Goal: Communication & Community: Answer question/provide support

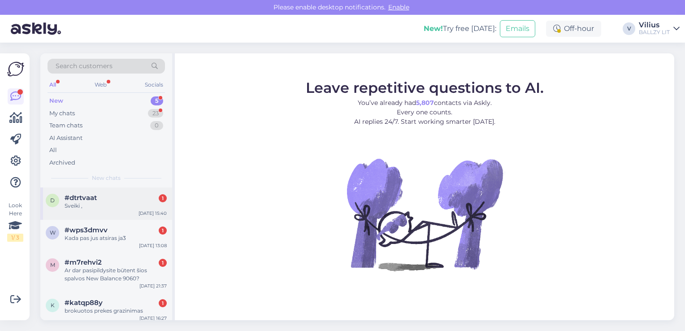
click at [89, 210] on div "d #dtrtvaat 1 Sveiki , [DATE] 15:40" at bounding box center [106, 203] width 132 height 32
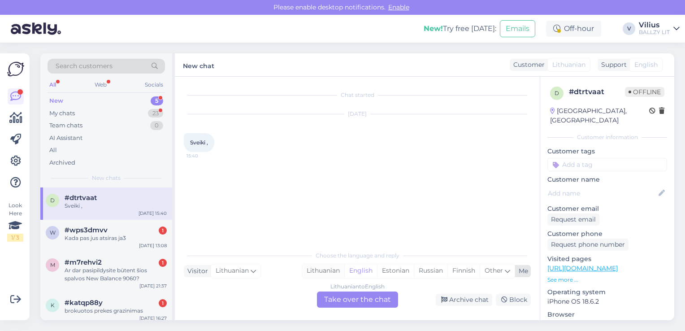
click at [322, 276] on div "Lithuanian" at bounding box center [323, 270] width 42 height 13
click at [346, 299] on div "Lithuanian to Lithuanian Take over the chat" at bounding box center [357, 299] width 81 height 16
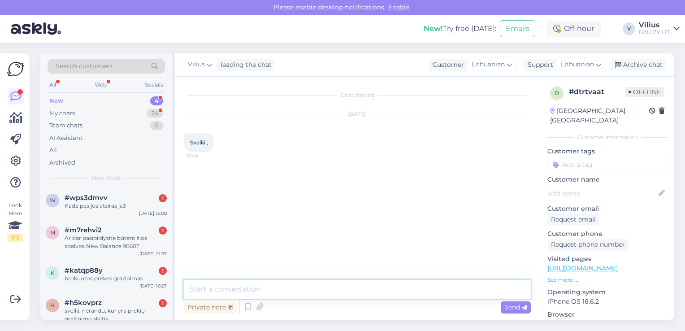
click at [321, 287] on textarea at bounding box center [357, 289] width 347 height 19
type textarea "[PERSON_NAME], kuo galime padėti?"
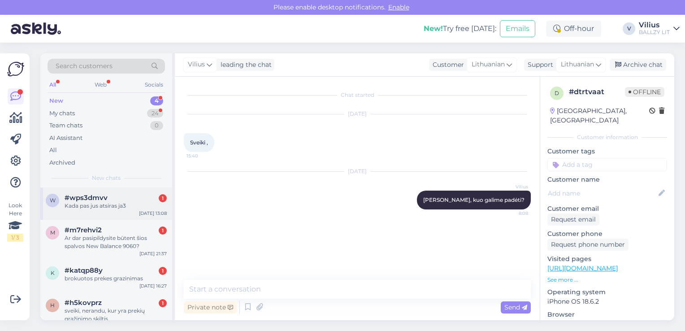
click at [127, 204] on div "Kada pas jus atsiras ja3" at bounding box center [116, 206] width 102 height 8
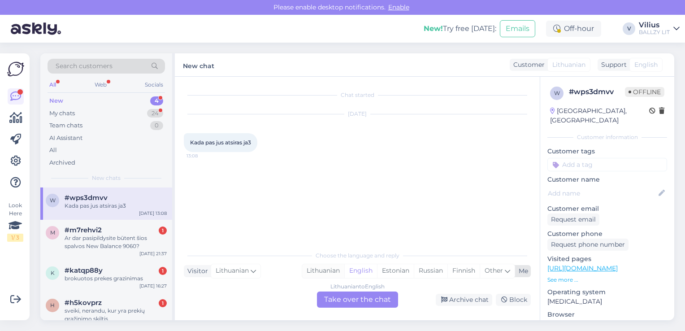
click at [313, 269] on div "Lithuanian" at bounding box center [323, 270] width 42 height 13
click at [357, 300] on div "Lithuanian to Lithuanian Take over the chat" at bounding box center [357, 299] width 81 height 16
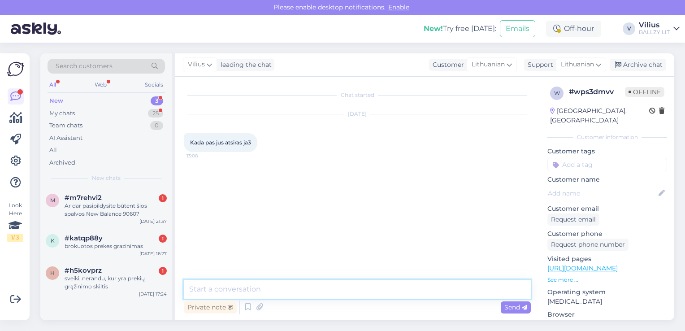
click at [316, 295] on textarea at bounding box center [357, 289] width 347 height 19
type textarea "Laba diena, tikimės, jog greitu metu turėsime."
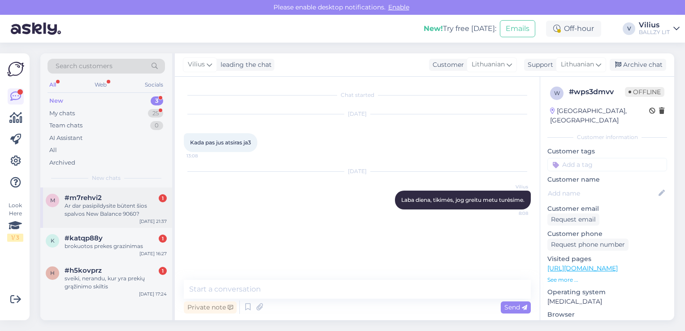
click at [113, 205] on div "Ar dar pasipildysite būtent šios spalvos New Balance 9060?" at bounding box center [116, 210] width 102 height 16
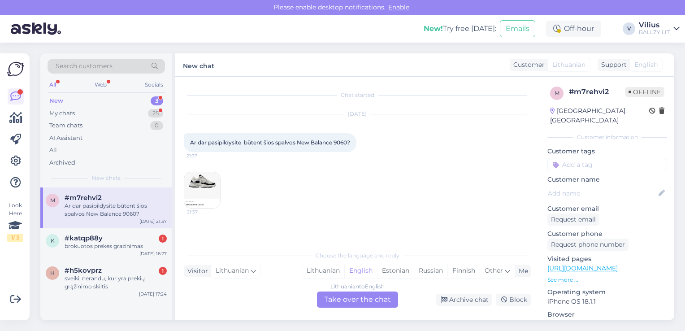
click at [201, 179] on img at bounding box center [202, 190] width 36 height 36
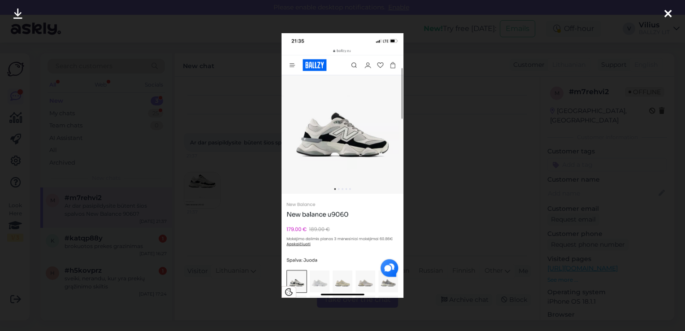
click at [229, 165] on div at bounding box center [342, 165] width 685 height 331
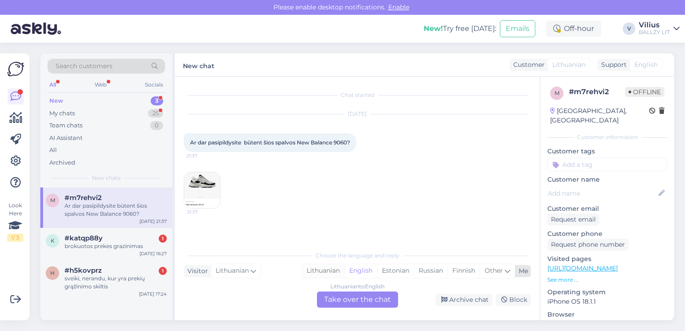
click at [315, 268] on div "Lithuanian" at bounding box center [323, 270] width 42 height 13
click at [346, 298] on div "Lithuanian to Lithuanian Take over the chat" at bounding box center [357, 299] width 81 height 16
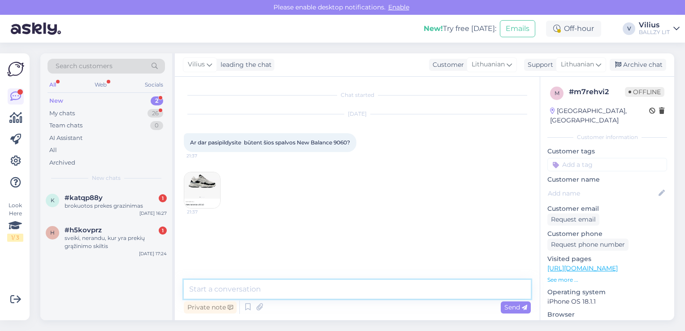
click at [323, 288] on textarea at bounding box center [357, 289] width 347 height 19
type textarea "Laba diena, deja šiuo metu apie esamų spalvų papildymus informacijos nėra."
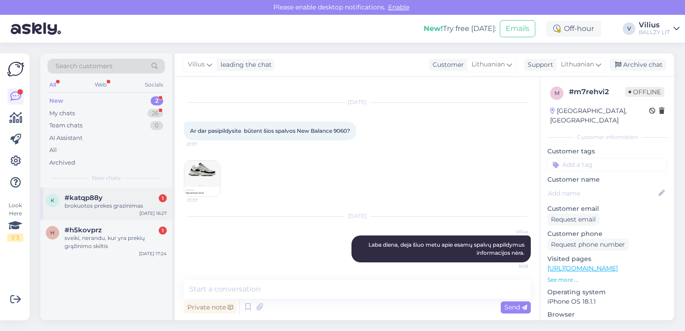
click at [94, 199] on span "#katqp88y" at bounding box center [84, 198] width 38 height 8
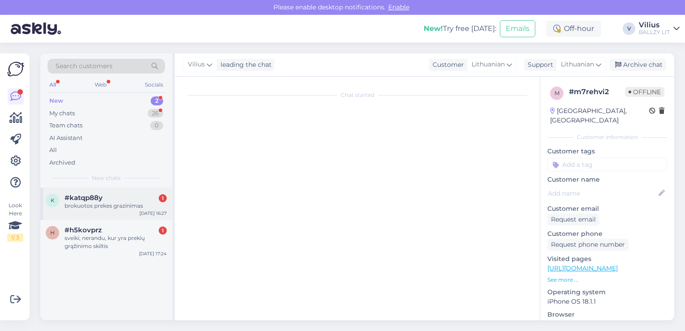
scroll to position [0, 0]
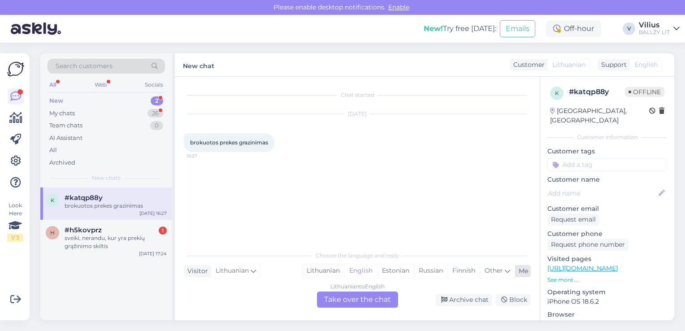
click at [328, 272] on div "Lithuanian" at bounding box center [323, 270] width 42 height 13
click at [353, 301] on div "Lithuanian to Lithuanian Take over the chat" at bounding box center [357, 299] width 81 height 16
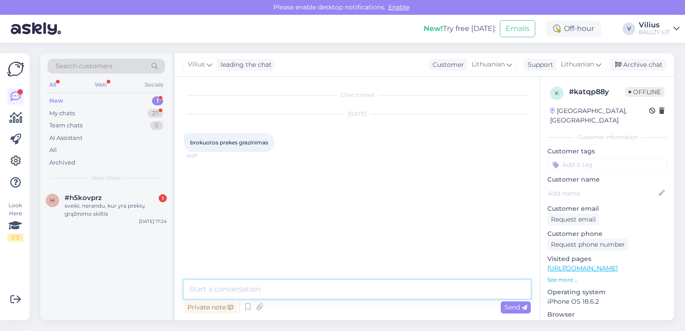
click at [324, 288] on textarea at bounding box center [357, 289] width 347 height 19
paste textarea "Laba diena, kilus abejonių dėl internetinėje parduotuvėje pirktos prekės kokybė…"
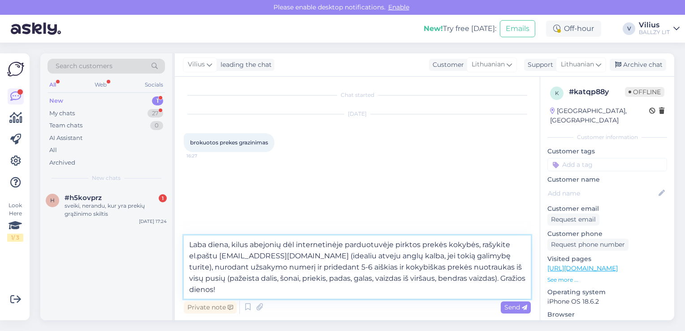
click at [194, 277] on textarea "Laba diena, kilus abejonių dėl internetinėje parduotuvėje pirktos prekės kokybė…" at bounding box center [357, 266] width 347 height 63
click at [193, 276] on textarea "Laba diena, kilus abejonių dėl internetinėje parduotuvėje pirktos prekės kokybė…" at bounding box center [357, 266] width 347 height 63
type textarea "Laba diena, kilus abejonių dėl internetinėje parduotuvėje pirktos prekės kokybė…"
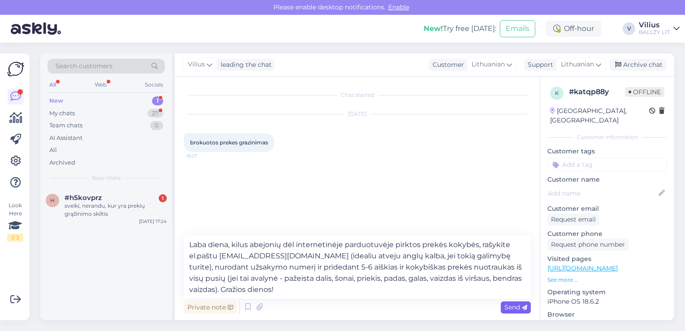
click at [511, 311] on div "Send" at bounding box center [516, 307] width 30 height 12
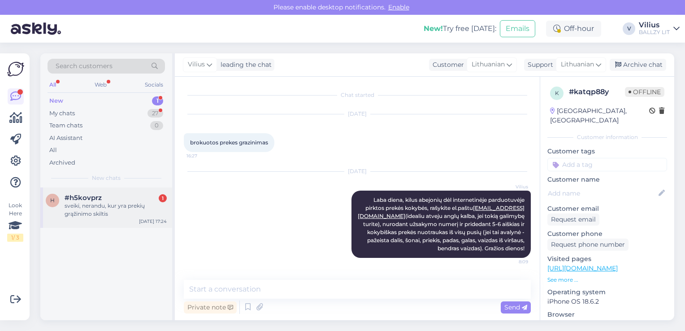
click at [116, 218] on div "h #h5kovprz 1 sveiki, nerandu, kur yra prekių grąžinimo skiltis [DATE] 17:24" at bounding box center [106, 207] width 132 height 40
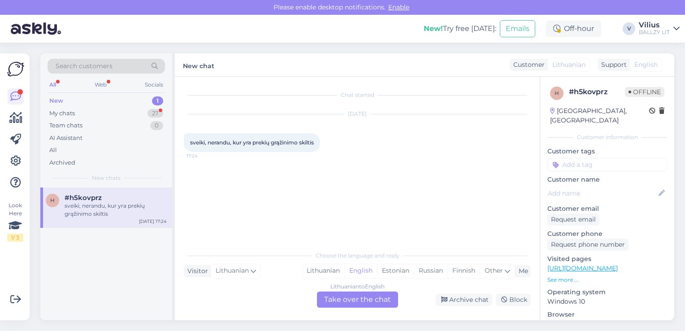
drag, startPoint x: 333, startPoint y: 275, endPoint x: 346, endPoint y: 304, distance: 31.7
click at [346, 304] on div "Choose the language and reply Visitor Lithuanian Me Lithuanian English Estonian…" at bounding box center [357, 276] width 347 height 61
click at [346, 304] on div "Lithuanian to English Take over the chat" at bounding box center [357, 299] width 81 height 16
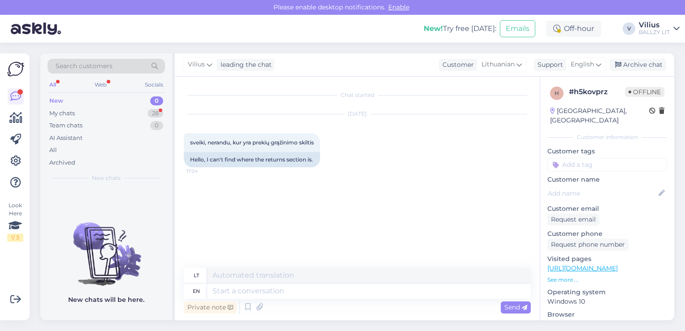
click at [320, 292] on textarea at bounding box center [369, 290] width 324 height 15
click at [580, 64] on span "English" at bounding box center [582, 65] width 23 height 10
type input "lith"
click at [552, 99] on link "Lithuanian" at bounding box center [570, 104] width 99 height 14
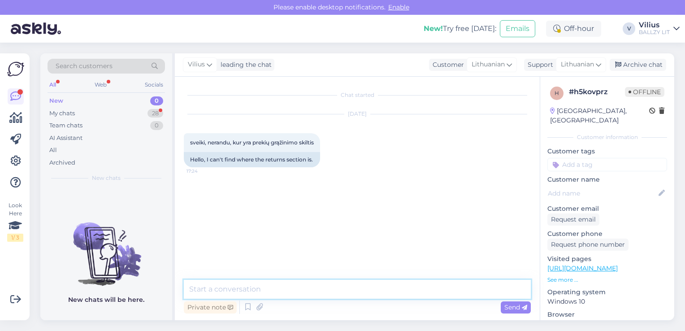
click at [282, 282] on textarea at bounding box center [357, 289] width 347 height 19
paste textarea "[URL][DOMAIN_NAME]"
type textarea "Laba diena, grąžinimo informaciją rasite čia: [URL][DOMAIN_NAME]"
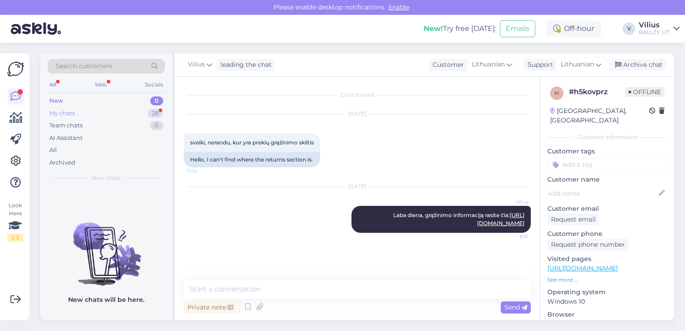
click at [88, 113] on div "My chats 28" at bounding box center [106, 113] width 117 height 13
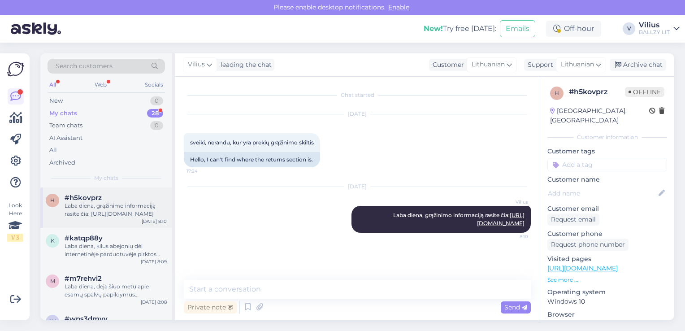
click at [106, 198] on div "#h5kovprz" at bounding box center [116, 198] width 102 height 8
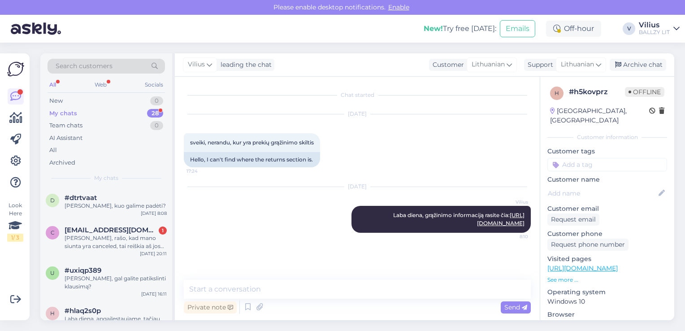
scroll to position [179, 0]
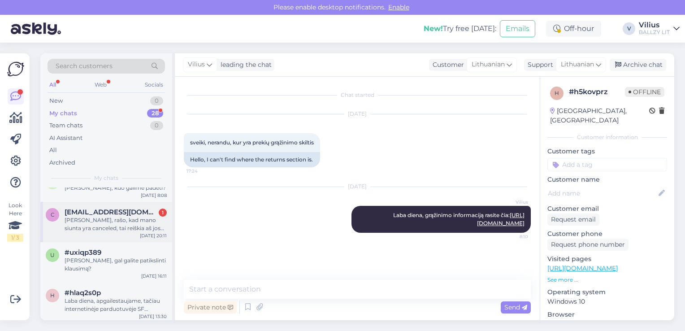
click at [113, 225] on div "[PERSON_NAME], rašo, kad mano siunta yra canceled, tai reiškia aš jos negausiu …" at bounding box center [116, 224] width 102 height 16
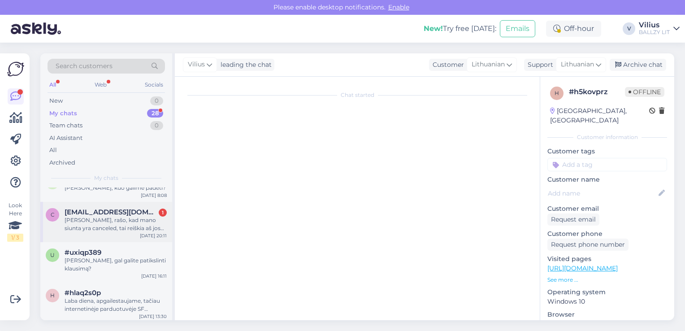
scroll to position [419, 0]
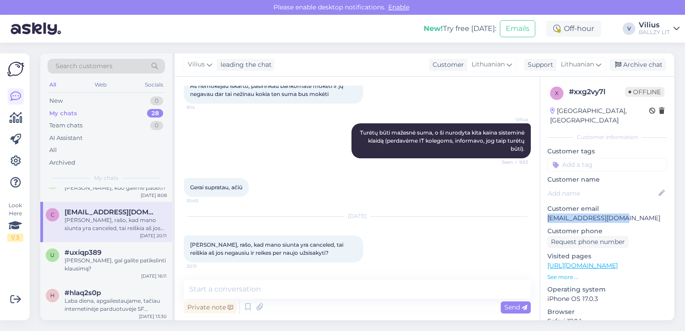
drag, startPoint x: 546, startPoint y: 209, endPoint x: 613, endPoint y: 212, distance: 66.8
click at [613, 212] on div "x # xxg2vy7l Offline [GEOGRAPHIC_DATA], [GEOGRAPHIC_DATA] Customer information …" at bounding box center [607, 266] width 134 height 378
copy p "[EMAIL_ADDRESS][DOMAIN_NAME]"
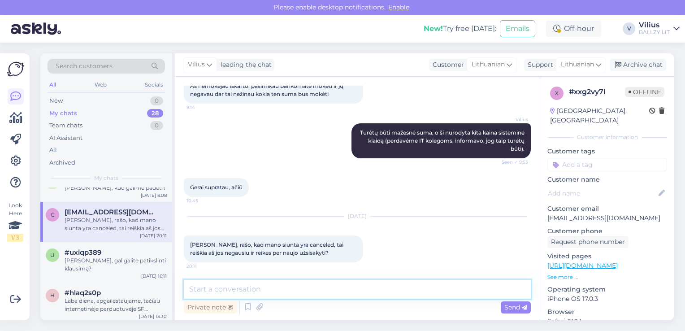
click at [284, 288] on textarea at bounding box center [357, 289] width 347 height 19
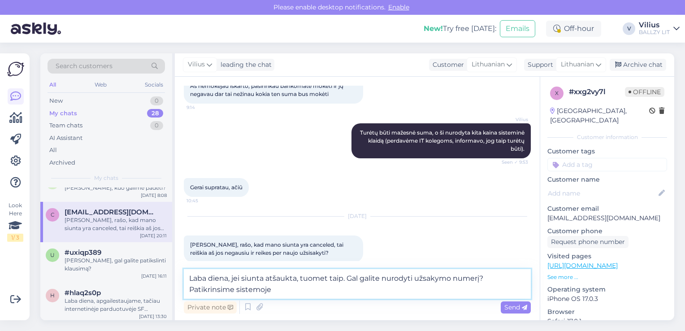
type textarea "Laba diena, jei siunta atšaukta, tuomet taip. Gal galite nurodyti užsakymo nume…"
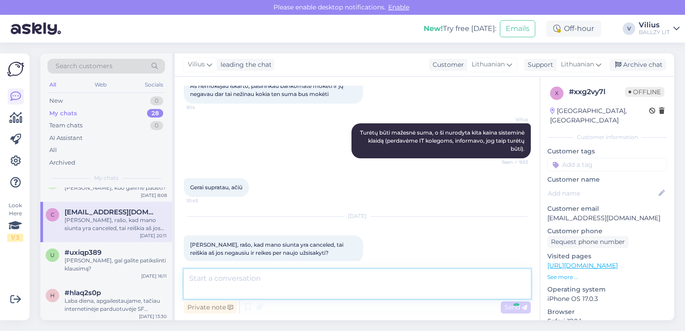
scroll to position [485, 0]
